Goal: Task Accomplishment & Management: Manage account settings

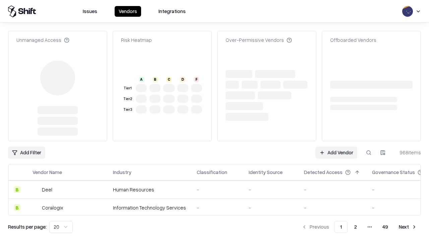
click at [336, 147] on link "Add Vendor" at bounding box center [337, 153] width 42 height 12
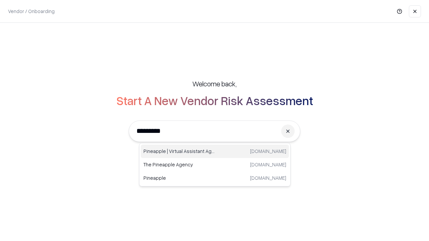
click at [215, 152] on div "Pineapple | Virtual Assistant Agency [DOMAIN_NAME]" at bounding box center [215, 151] width 148 height 13
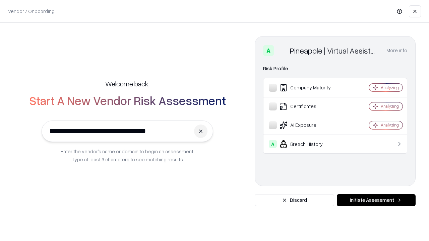
type input "**********"
click at [376, 201] on button "Initiate Assessment" at bounding box center [376, 201] width 79 height 12
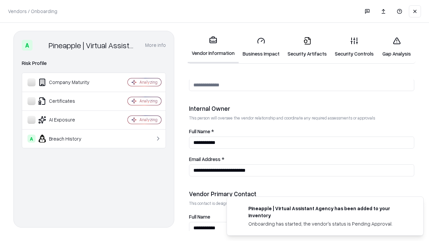
scroll to position [347, 0]
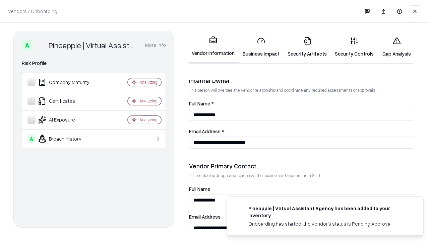
click at [261, 47] on link "Business Impact" at bounding box center [261, 47] width 45 height 31
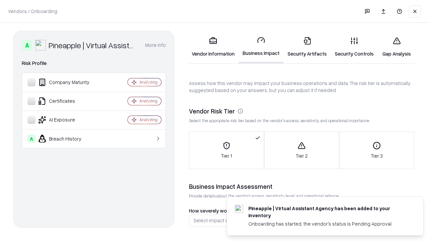
click at [307, 47] on link "Security Artifacts" at bounding box center [307, 47] width 47 height 31
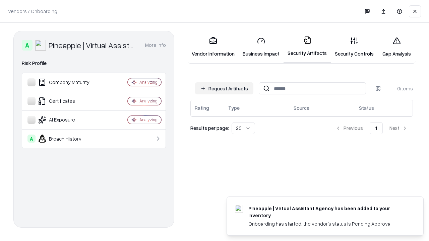
click at [224, 89] on button "Request Artifacts" at bounding box center [224, 89] width 58 height 12
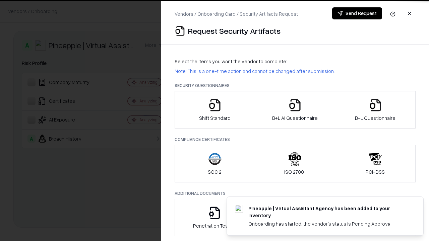
click at [215, 110] on icon "button" at bounding box center [214, 105] width 13 height 13
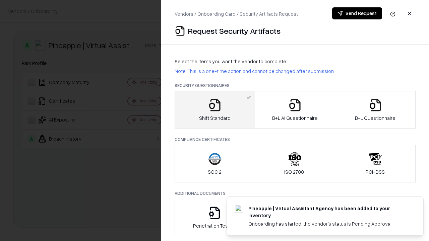
click at [357, 13] on button "Send Request" at bounding box center [357, 13] width 50 height 12
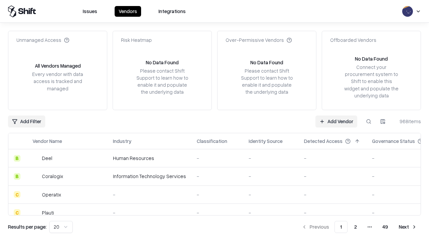
click at [369, 121] on button at bounding box center [369, 122] width 12 height 12
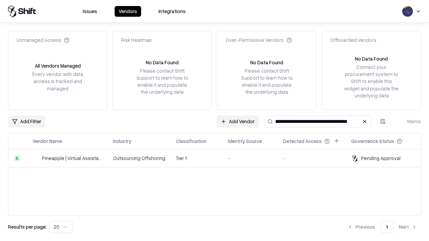
type input "**********"
click at [219, 158] on td "Tier 1" at bounding box center [197, 159] width 52 height 18
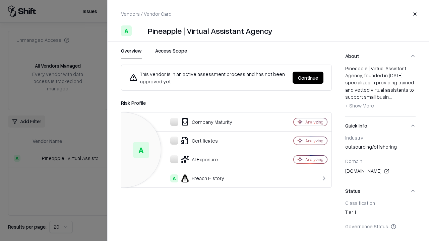
click at [308, 78] on button "Continue" at bounding box center [308, 78] width 31 height 12
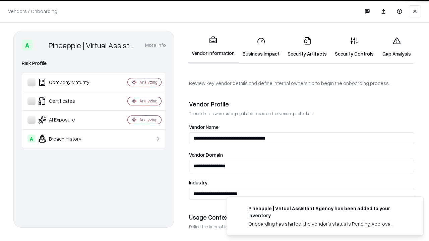
click at [307, 47] on link "Security Artifacts" at bounding box center [307, 47] width 47 height 31
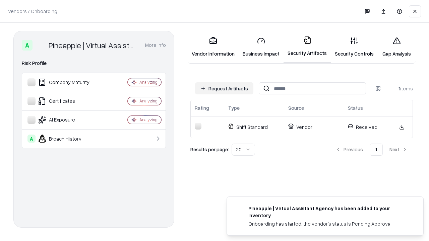
click at [354, 47] on link "Security Controls" at bounding box center [354, 47] width 47 height 31
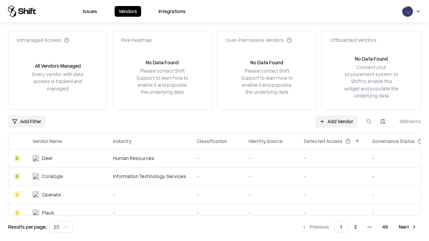
click at [336, 121] on link "Add Vendor" at bounding box center [337, 122] width 42 height 12
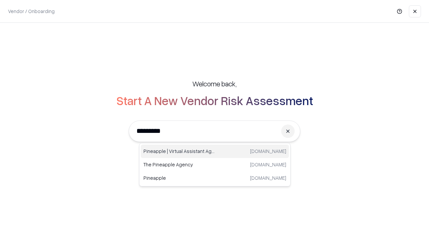
click at [215, 152] on div "Pineapple | Virtual Assistant Agency [DOMAIN_NAME]" at bounding box center [215, 151] width 148 height 13
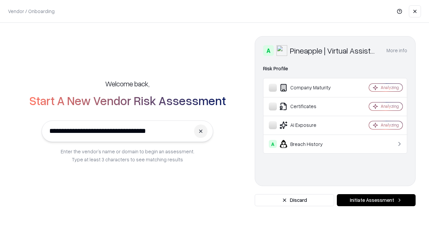
type input "**********"
click at [376, 201] on button "Initiate Assessment" at bounding box center [376, 201] width 79 height 12
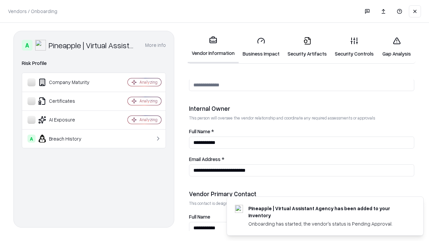
scroll to position [347, 0]
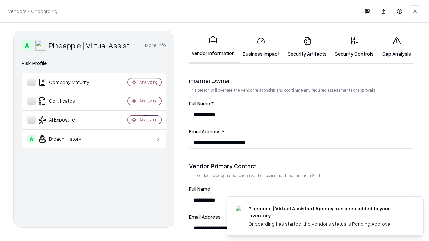
click at [397, 47] on link "Gap Analysis" at bounding box center [397, 47] width 38 height 31
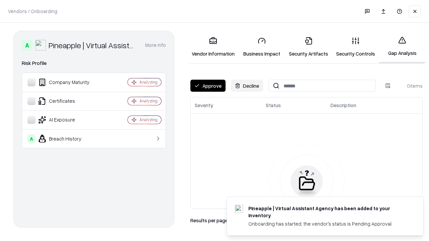
click at [208, 86] on button "Approve" at bounding box center [207, 86] width 35 height 12
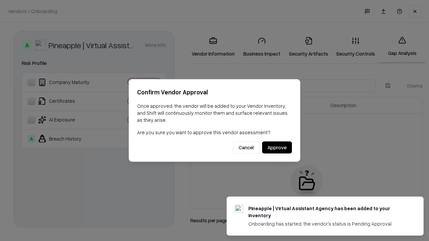
click at [277, 148] on button "Approve" at bounding box center [277, 148] width 30 height 12
